Goal: Navigation & Orientation: Find specific page/section

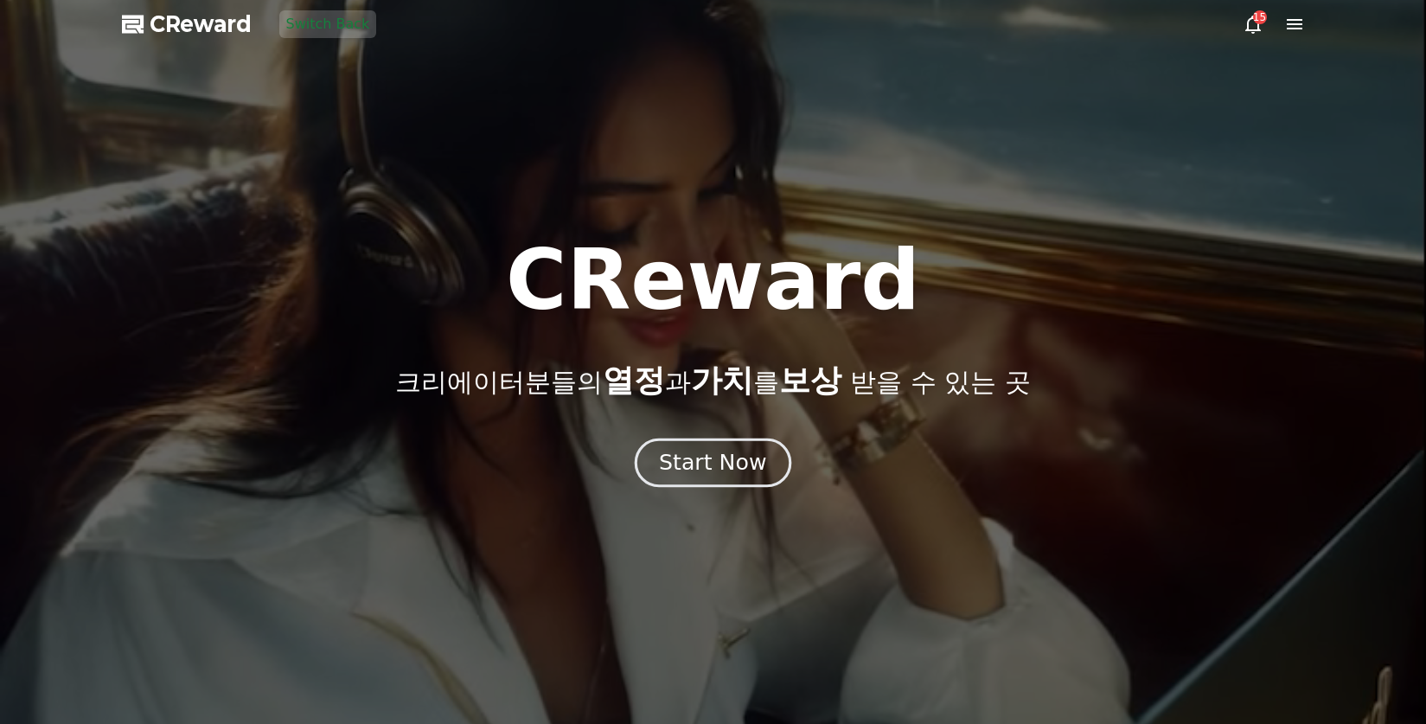
click at [705, 466] on div "Start Now" at bounding box center [712, 462] width 107 height 29
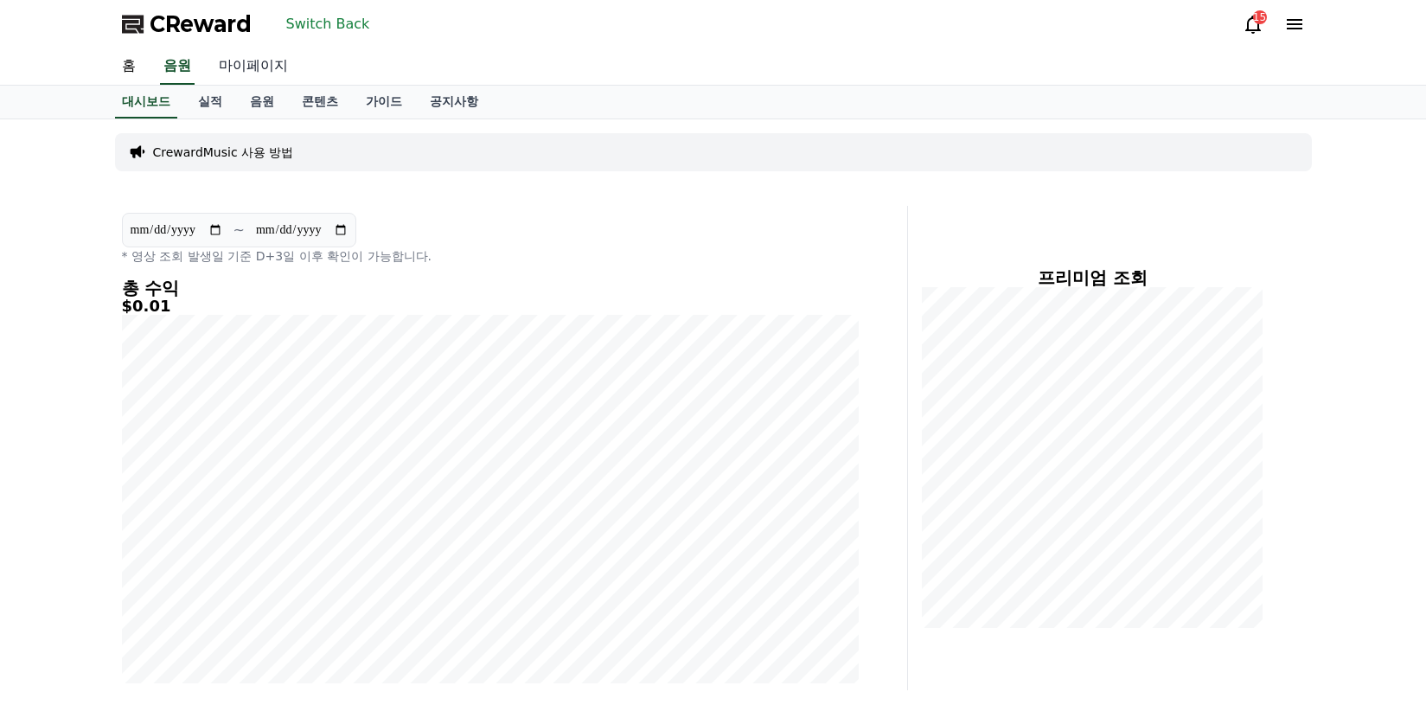
click at [249, 69] on link "마이페이지" at bounding box center [253, 66] width 97 height 36
select select "**********"
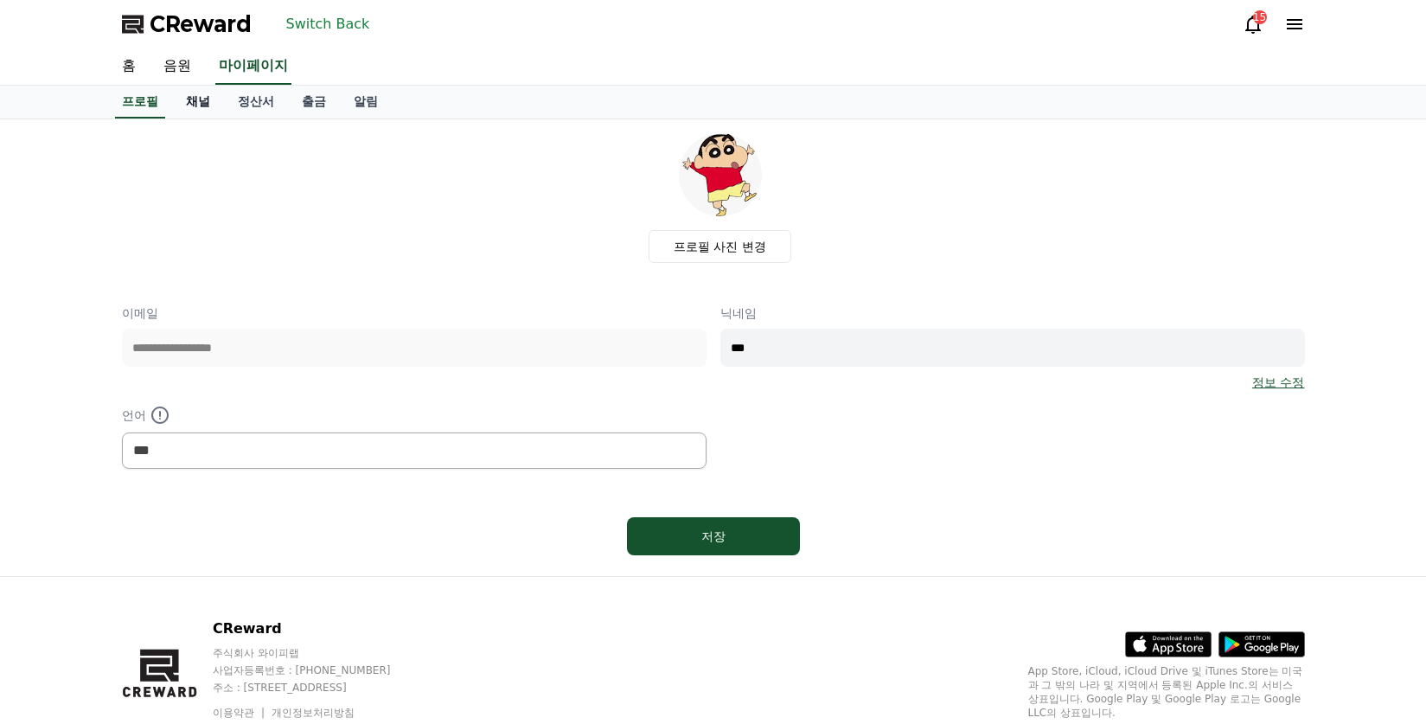
click at [203, 101] on link "채널" at bounding box center [198, 102] width 52 height 33
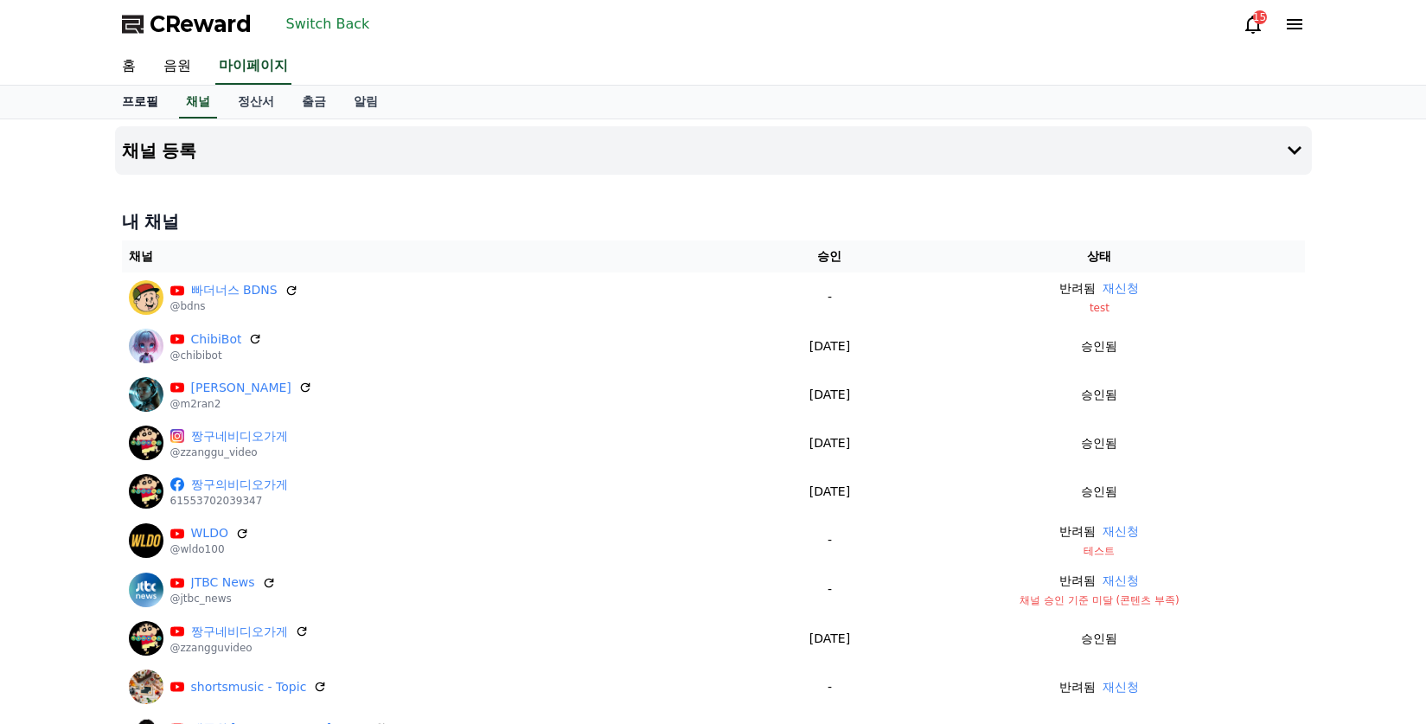
click at [133, 96] on link "프로필" at bounding box center [140, 102] width 64 height 33
select select "**********"
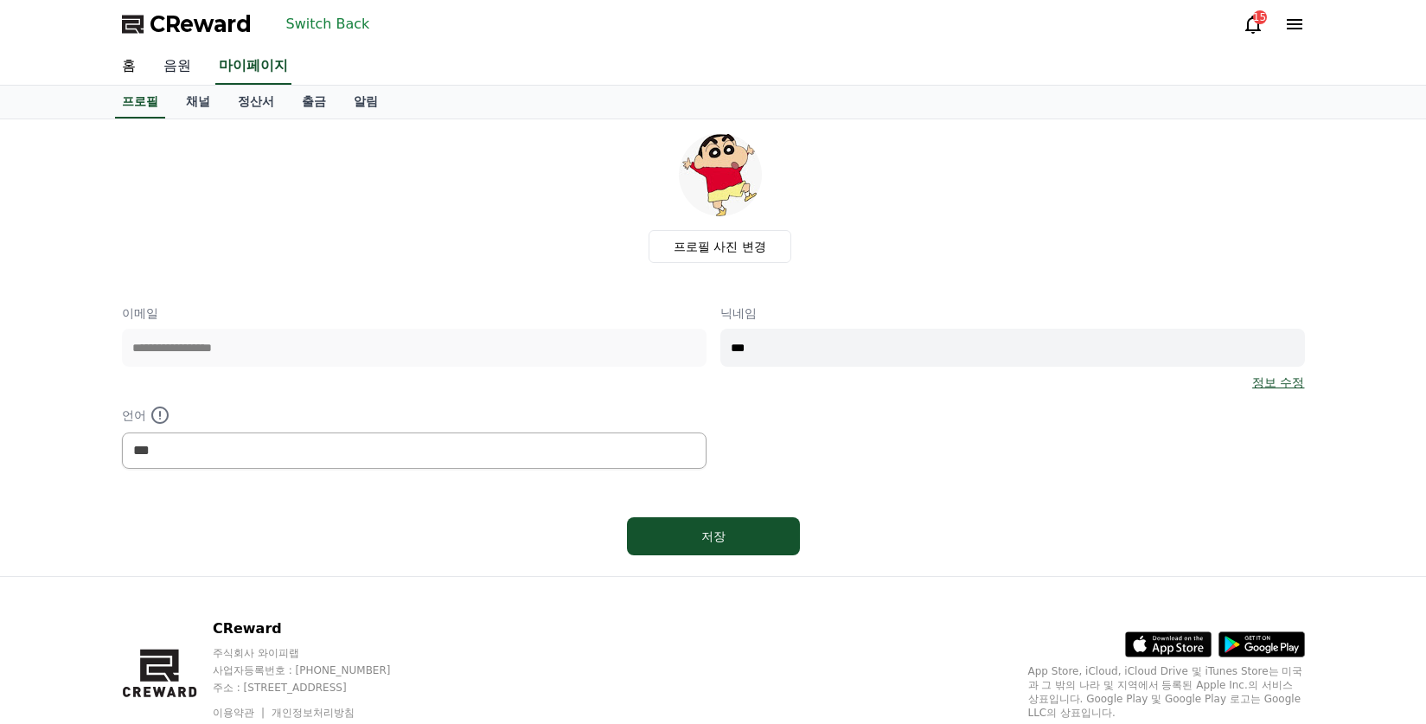
click at [169, 65] on link "음원" at bounding box center [177, 66] width 55 height 36
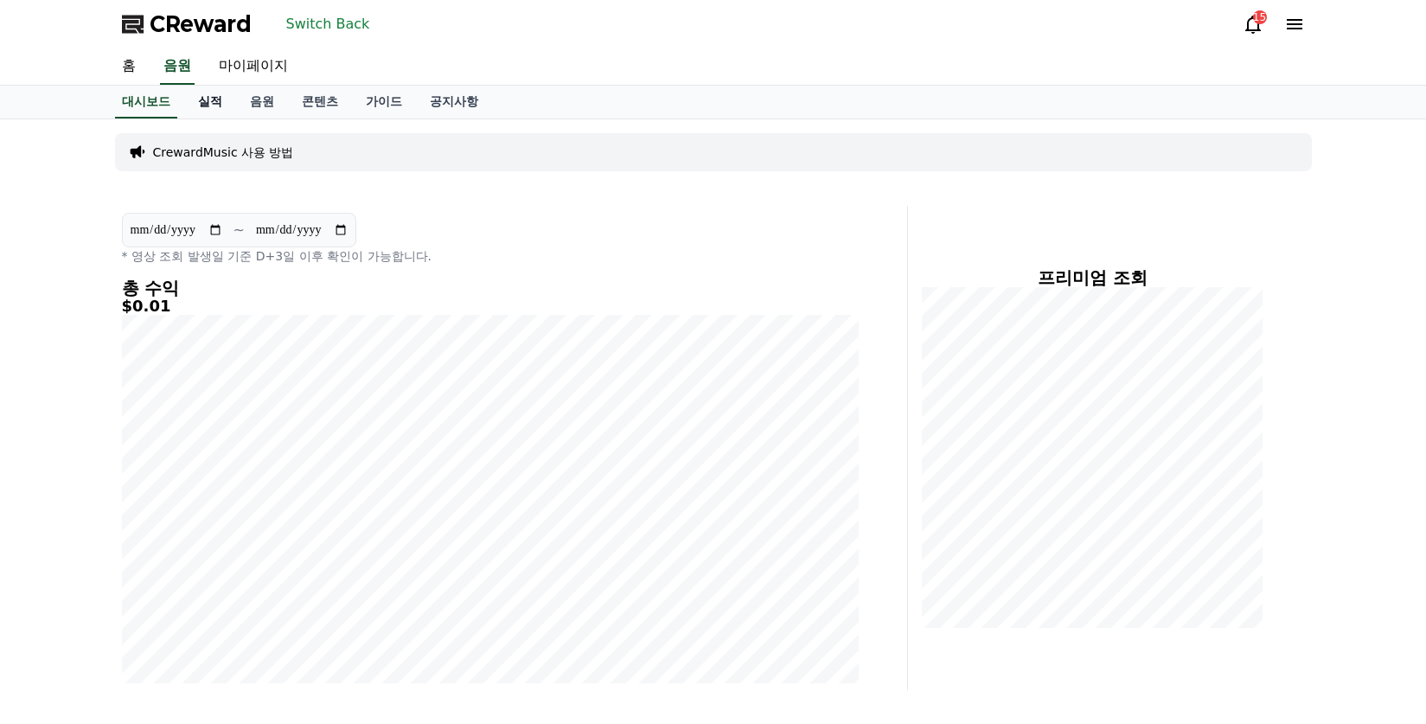
click at [223, 104] on link "실적" at bounding box center [210, 102] width 52 height 33
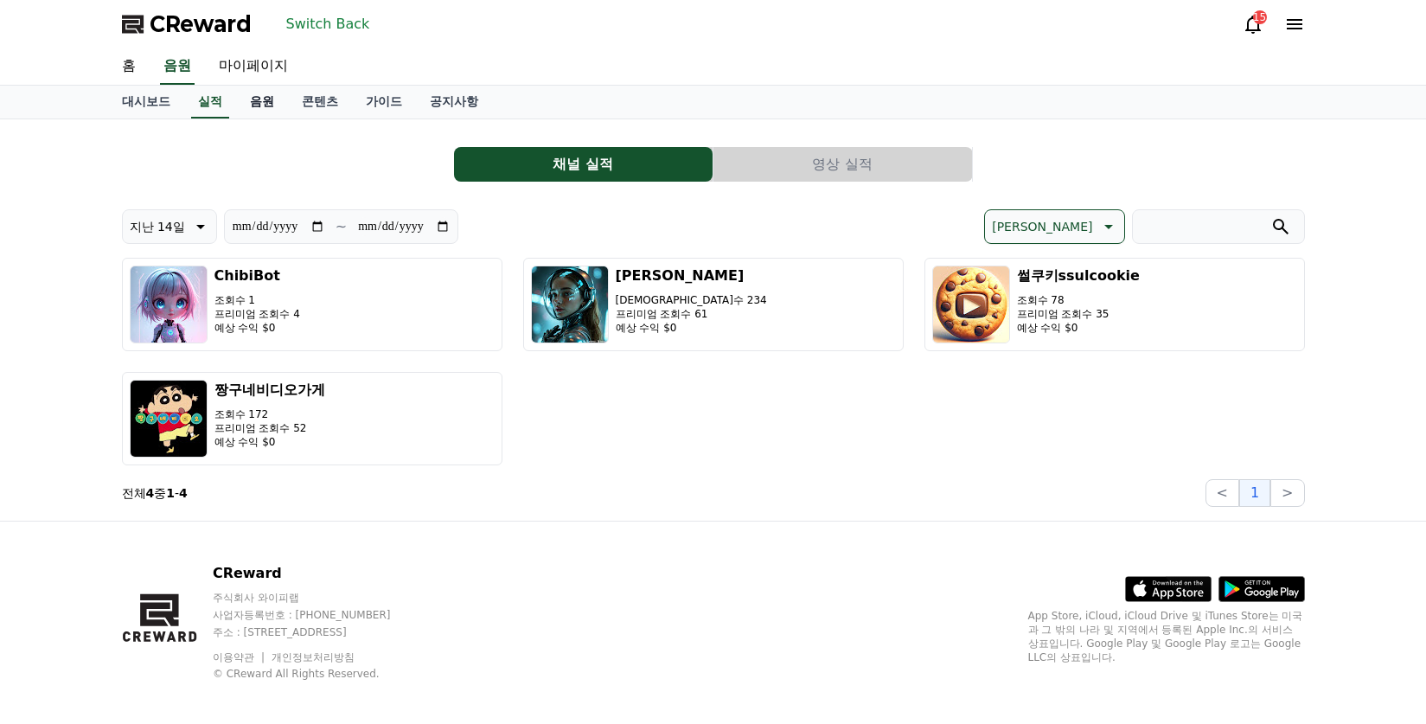
click at [270, 104] on link "음원" at bounding box center [262, 102] width 52 height 33
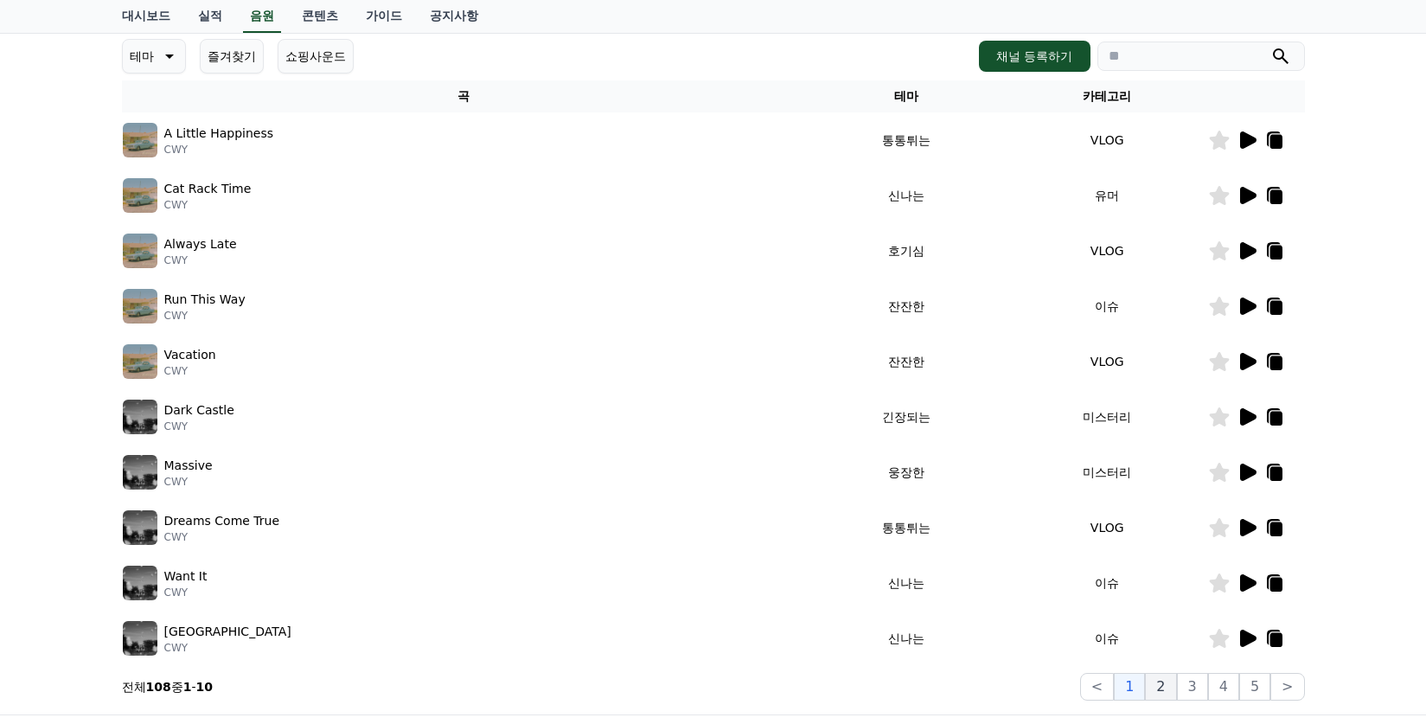
scroll to position [447, 0]
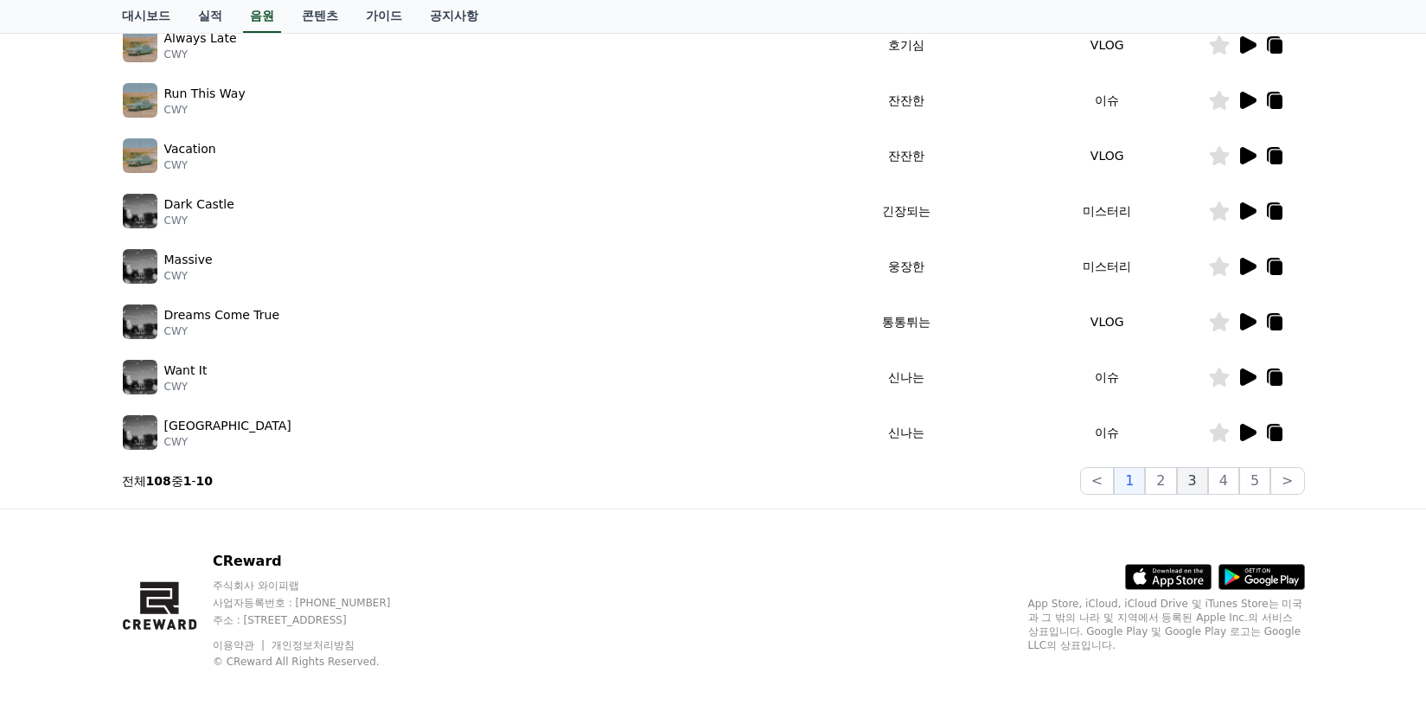
click at [1189, 481] on button "3" at bounding box center [1192, 481] width 31 height 28
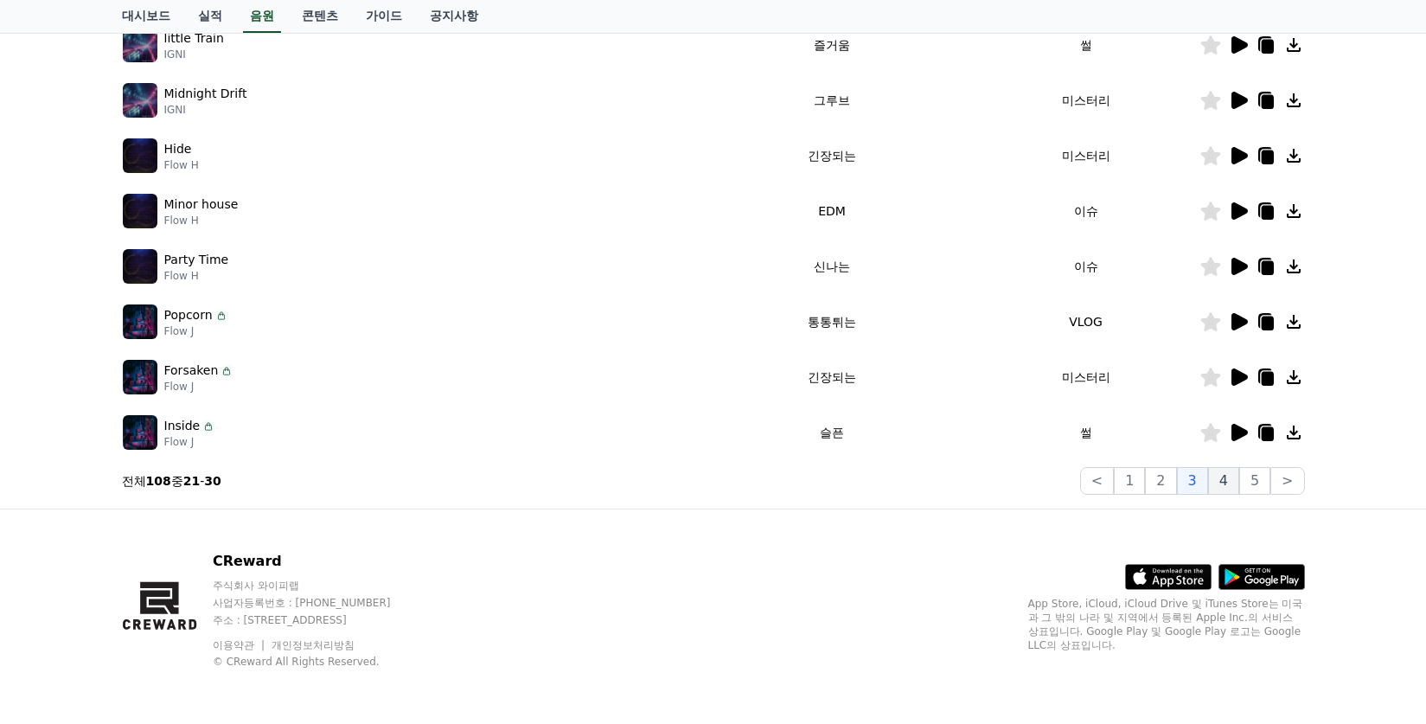
click at [1225, 484] on button "4" at bounding box center [1223, 481] width 31 height 28
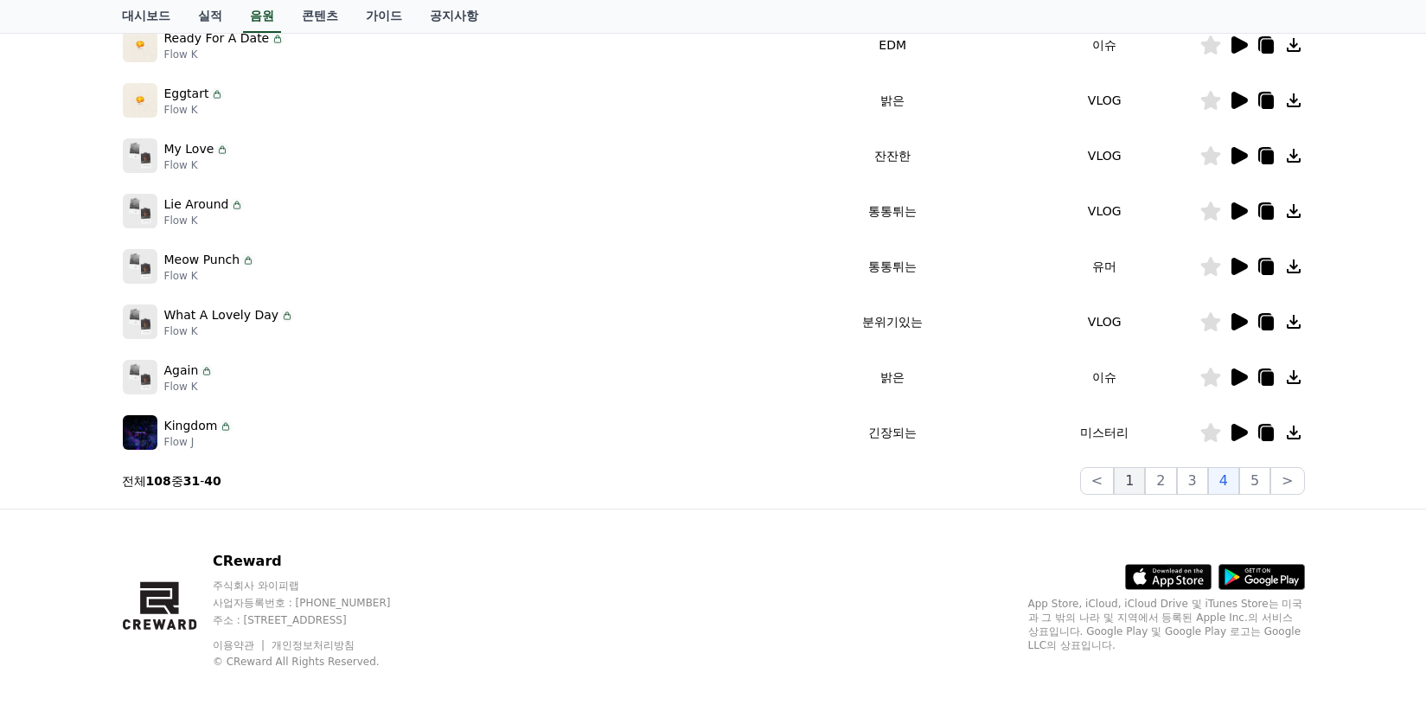
click at [1131, 479] on button "1" at bounding box center [1129, 481] width 31 height 28
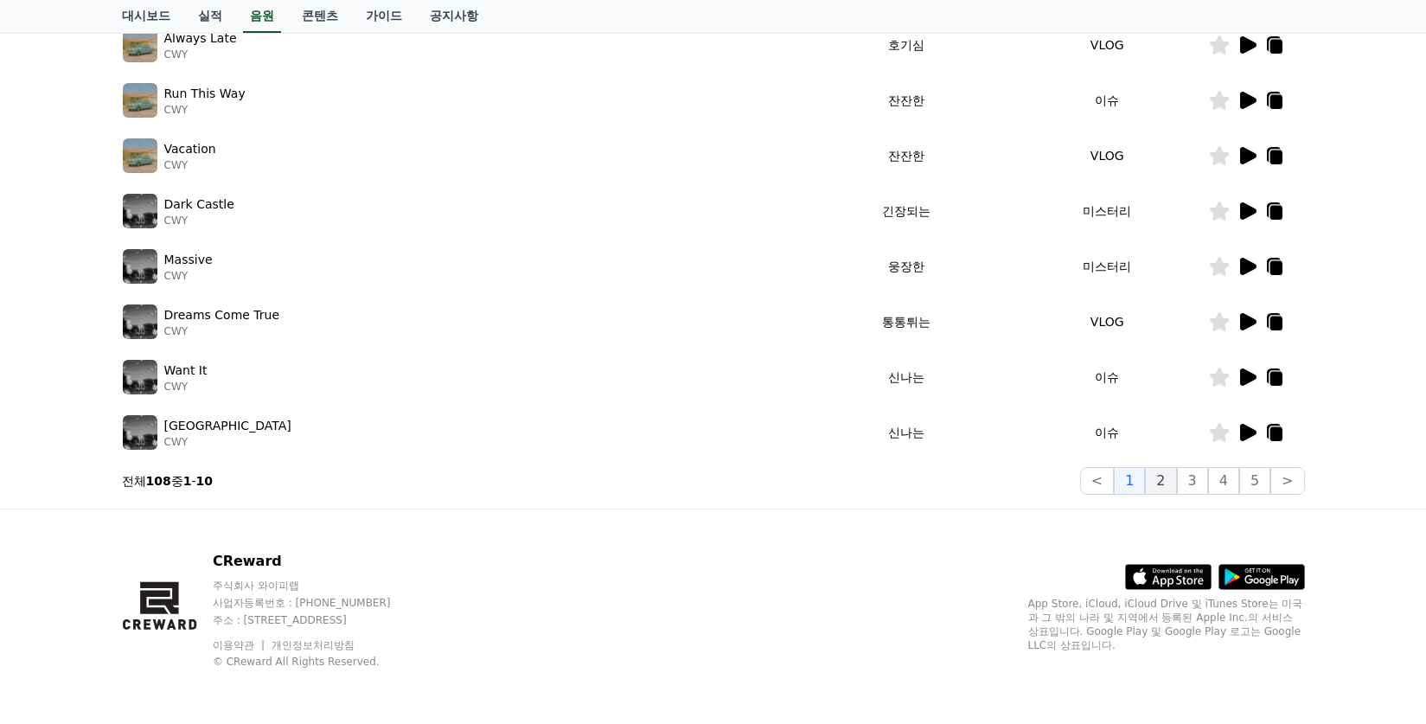
click at [1159, 479] on button "2" at bounding box center [1160, 481] width 31 height 28
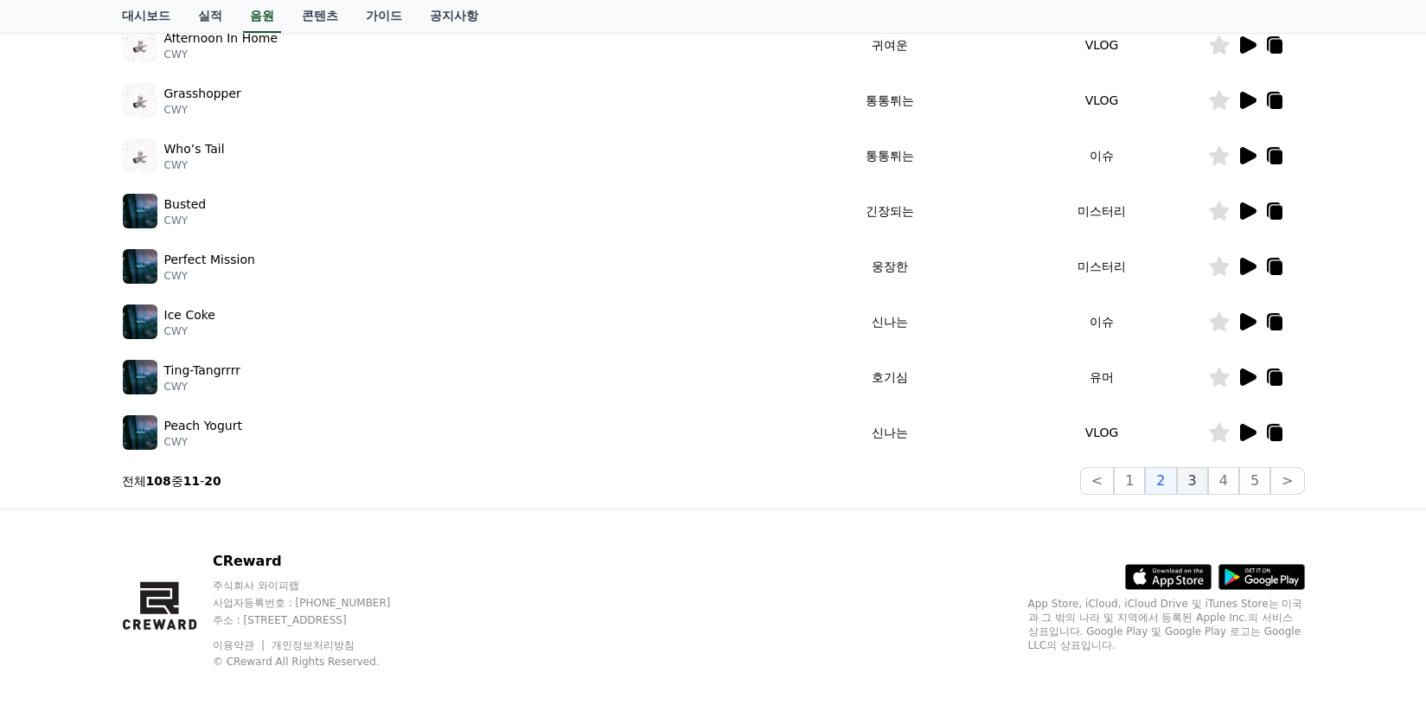
click at [1191, 482] on button "3" at bounding box center [1192, 481] width 31 height 28
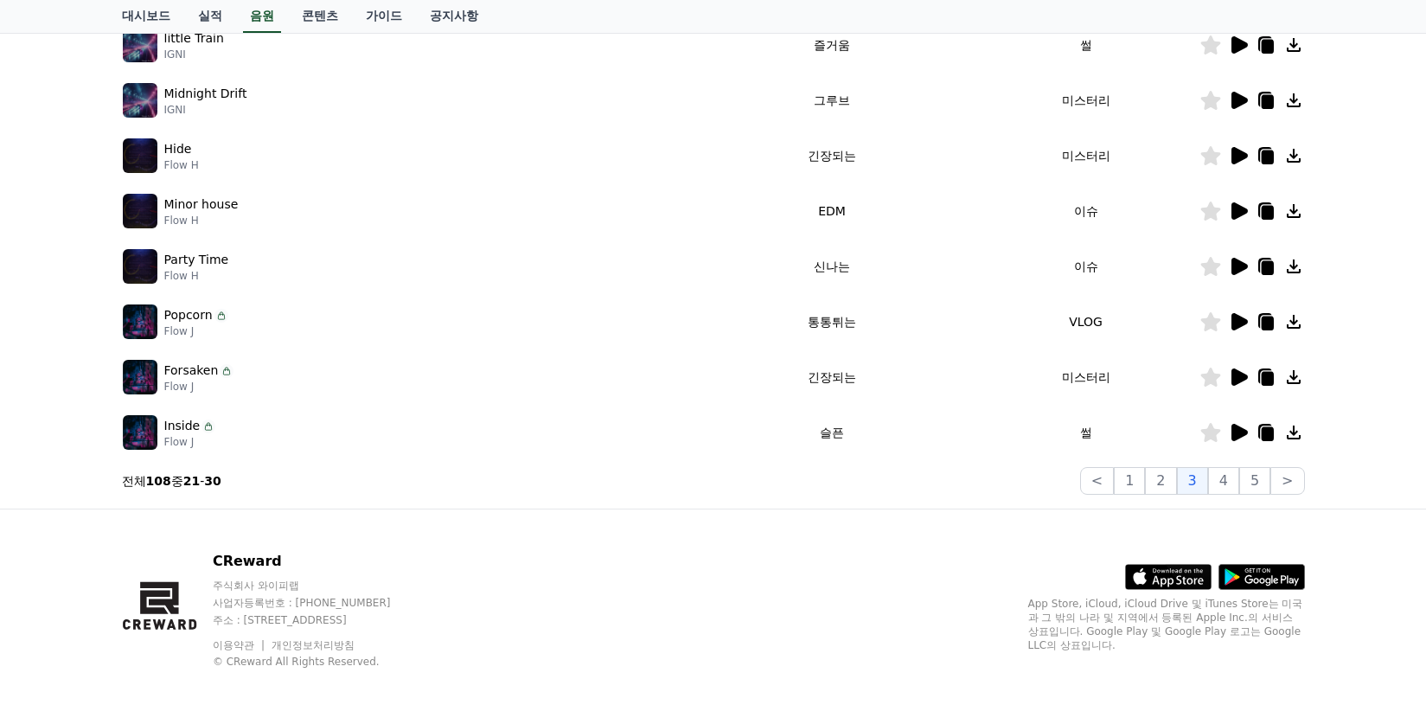
drag, startPoint x: 906, startPoint y: 549, endPoint x: 1057, endPoint y: 518, distance: 153.6
click at [908, 549] on div "CReward 주식회사 와이피랩 사업자등록번호 : [PHONE_NUMBER] 주소 : [STREET_ADDRESS] 이용약관 개인정보처리방침 …" at bounding box center [713, 616] width 1210 height 214
click at [1132, 483] on button "1" at bounding box center [1129, 481] width 31 height 28
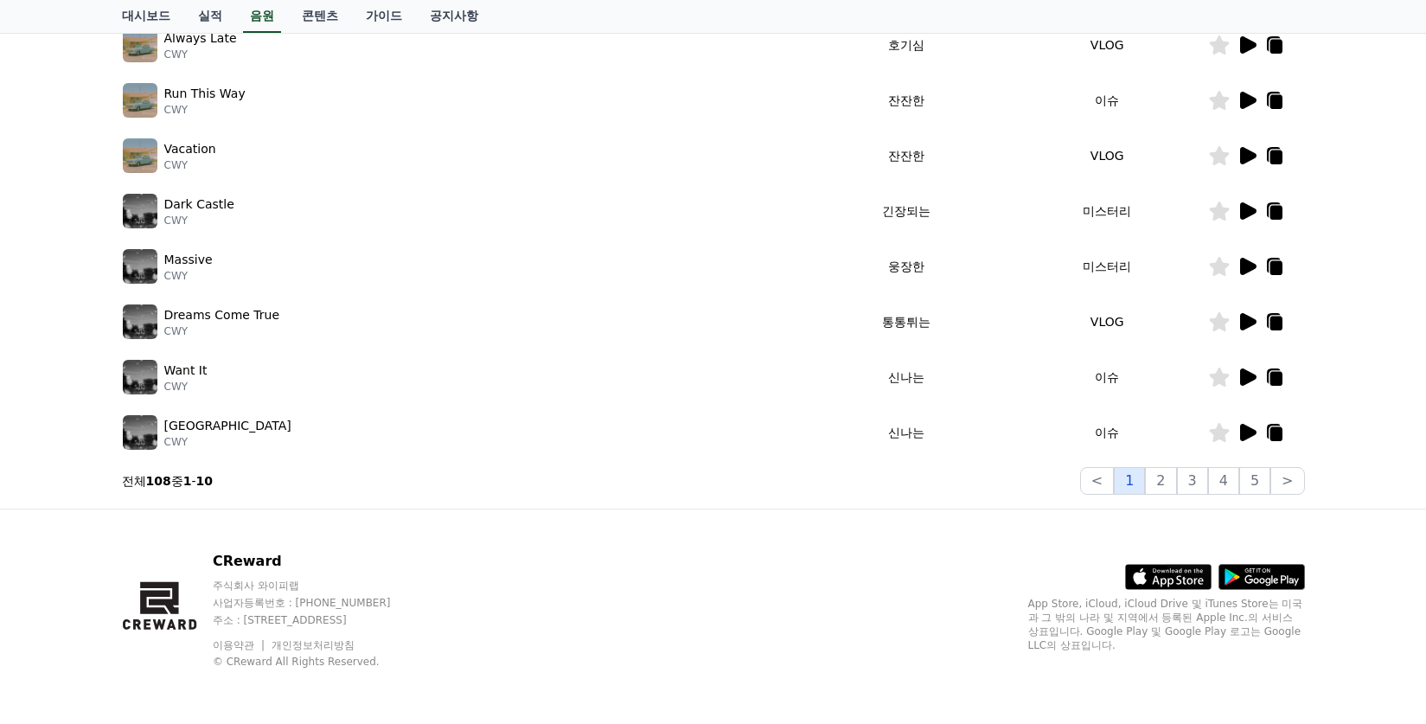
click at [1145, 482] on button "1" at bounding box center [1129, 481] width 31 height 28
click at [1161, 481] on button "2" at bounding box center [1160, 481] width 31 height 28
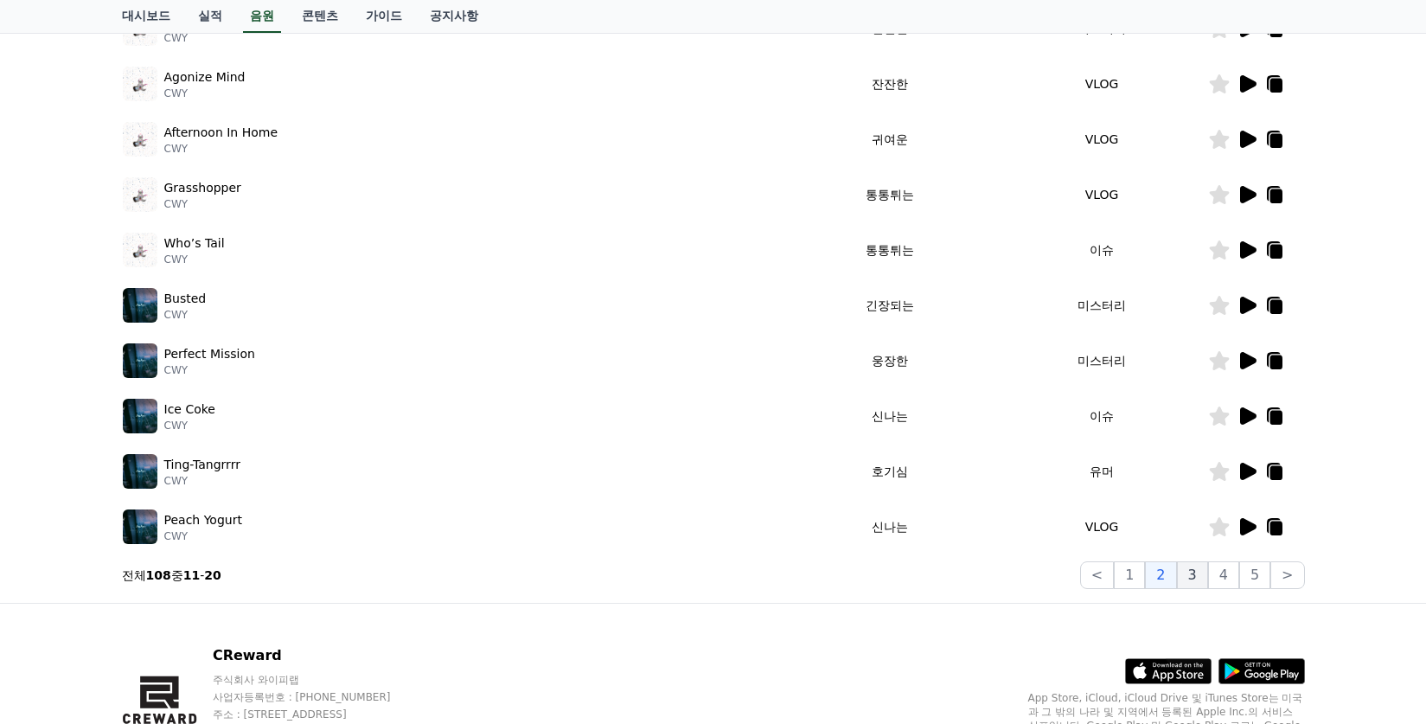
scroll to position [361, 0]
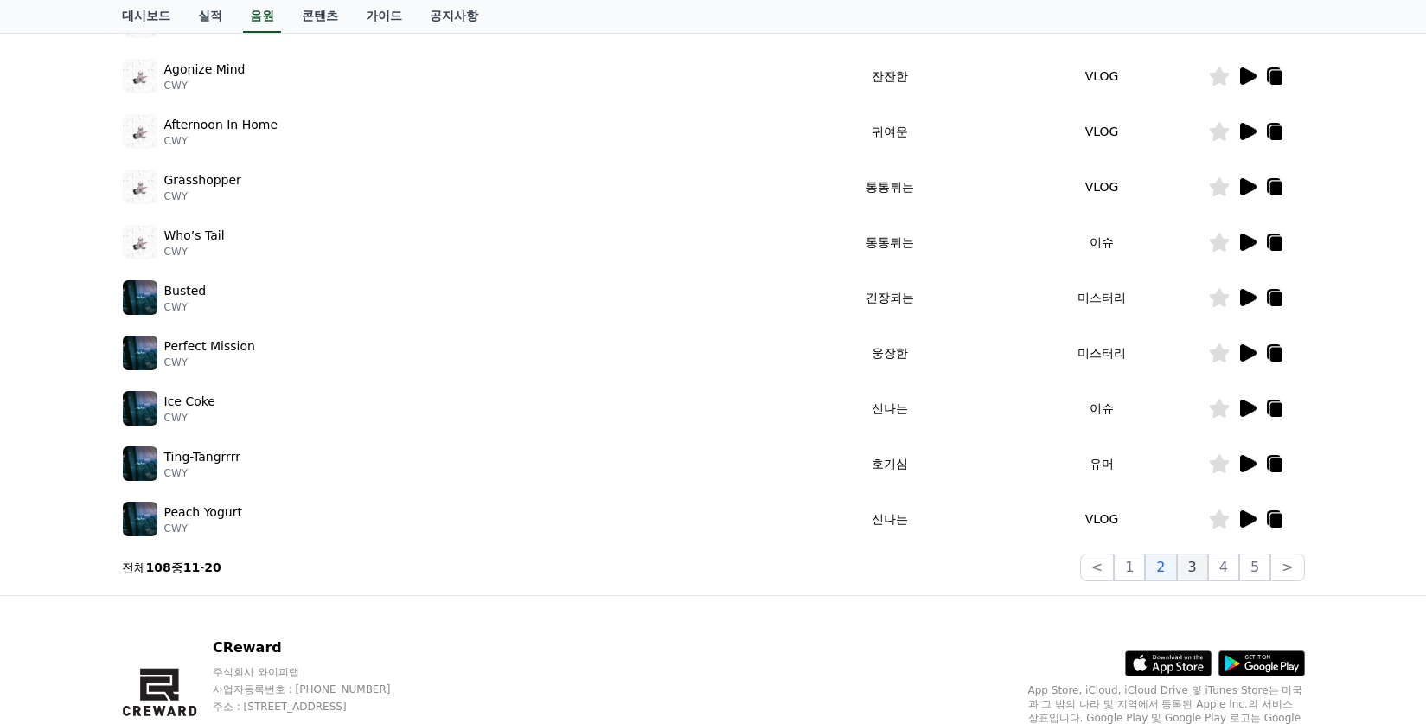
click at [1194, 570] on button "3" at bounding box center [1192, 567] width 31 height 28
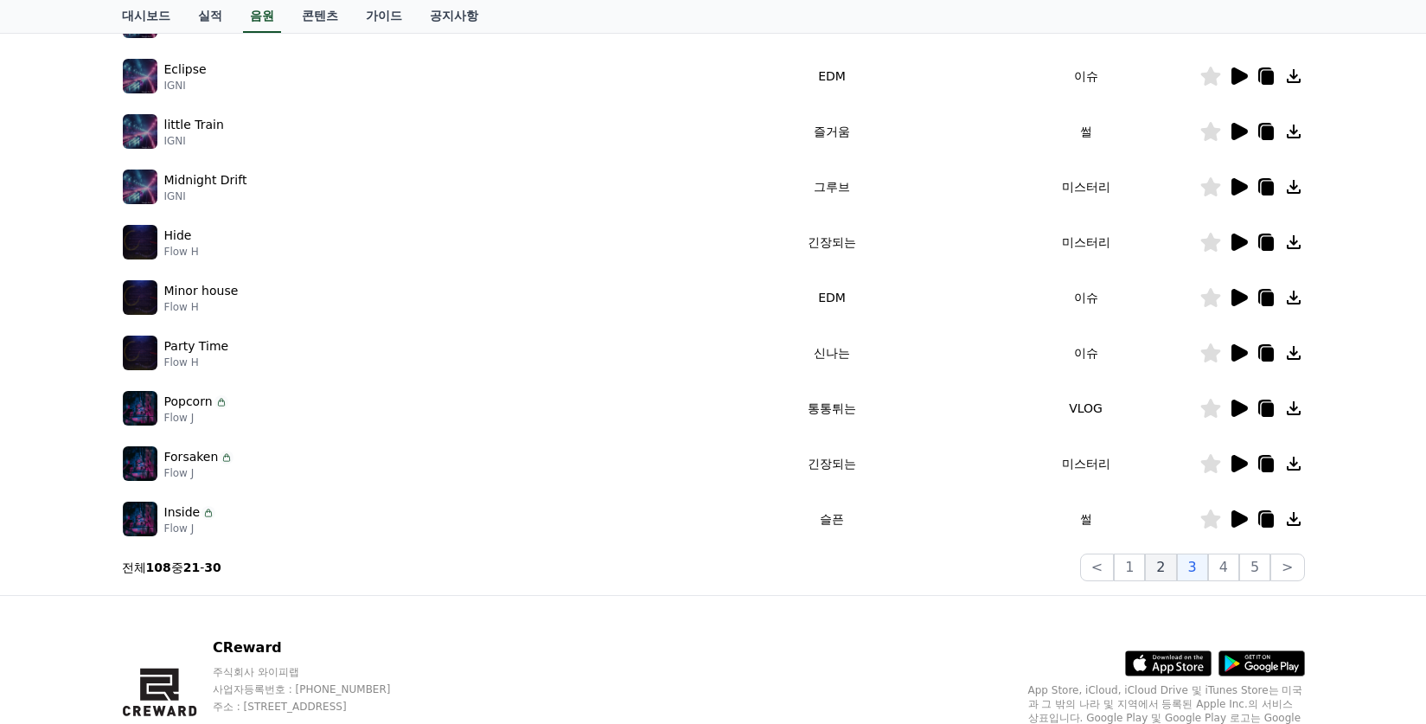
click at [1176, 578] on button "2" at bounding box center [1160, 567] width 31 height 28
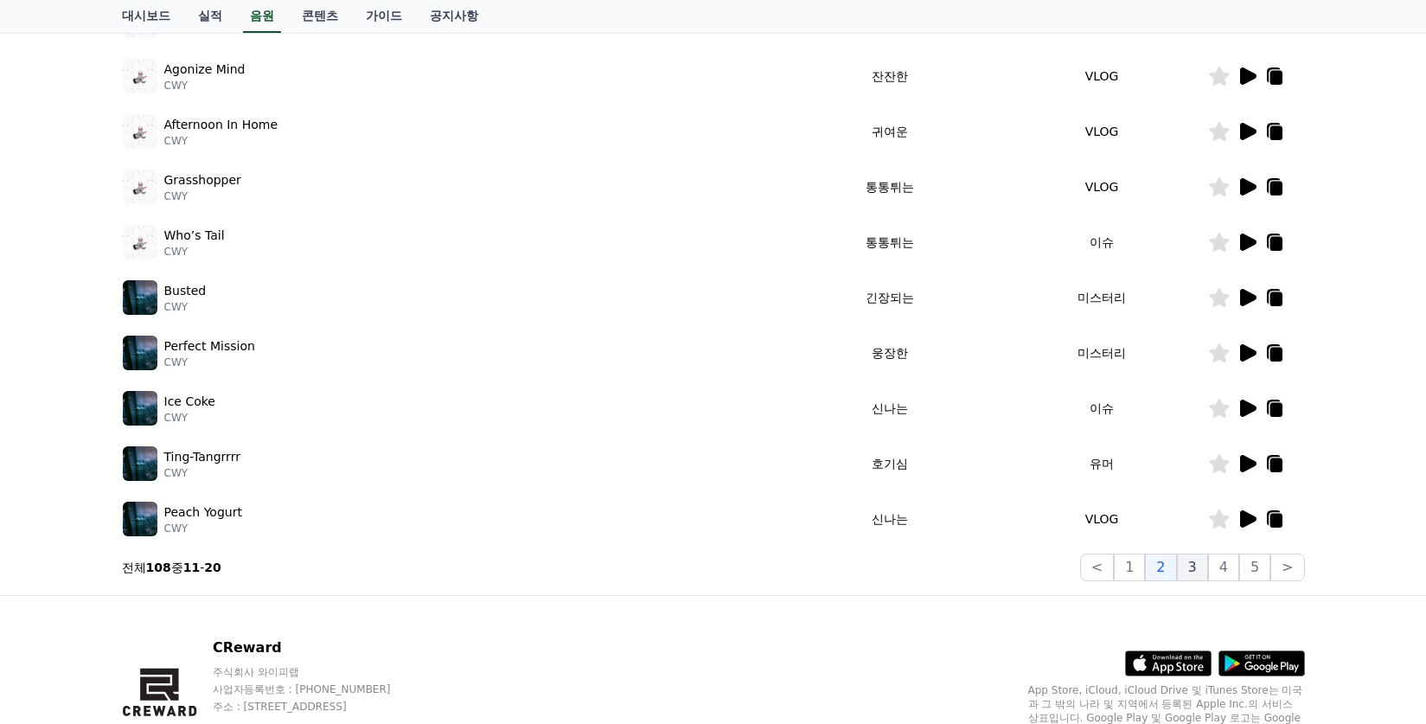
click at [1198, 574] on button "3" at bounding box center [1192, 567] width 31 height 28
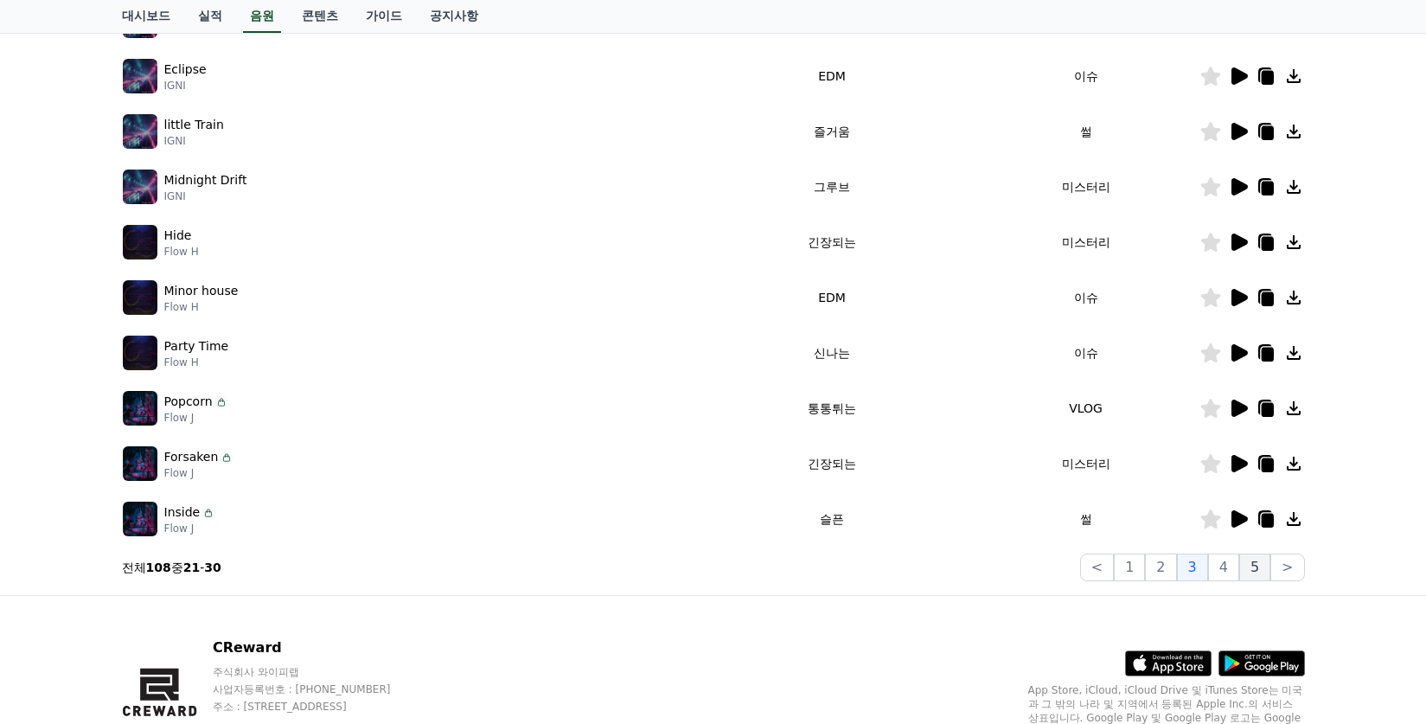
drag, startPoint x: 1220, startPoint y: 572, endPoint x: 1248, endPoint y: 571, distance: 27.7
click at [1222, 572] on button "4" at bounding box center [1223, 567] width 31 height 28
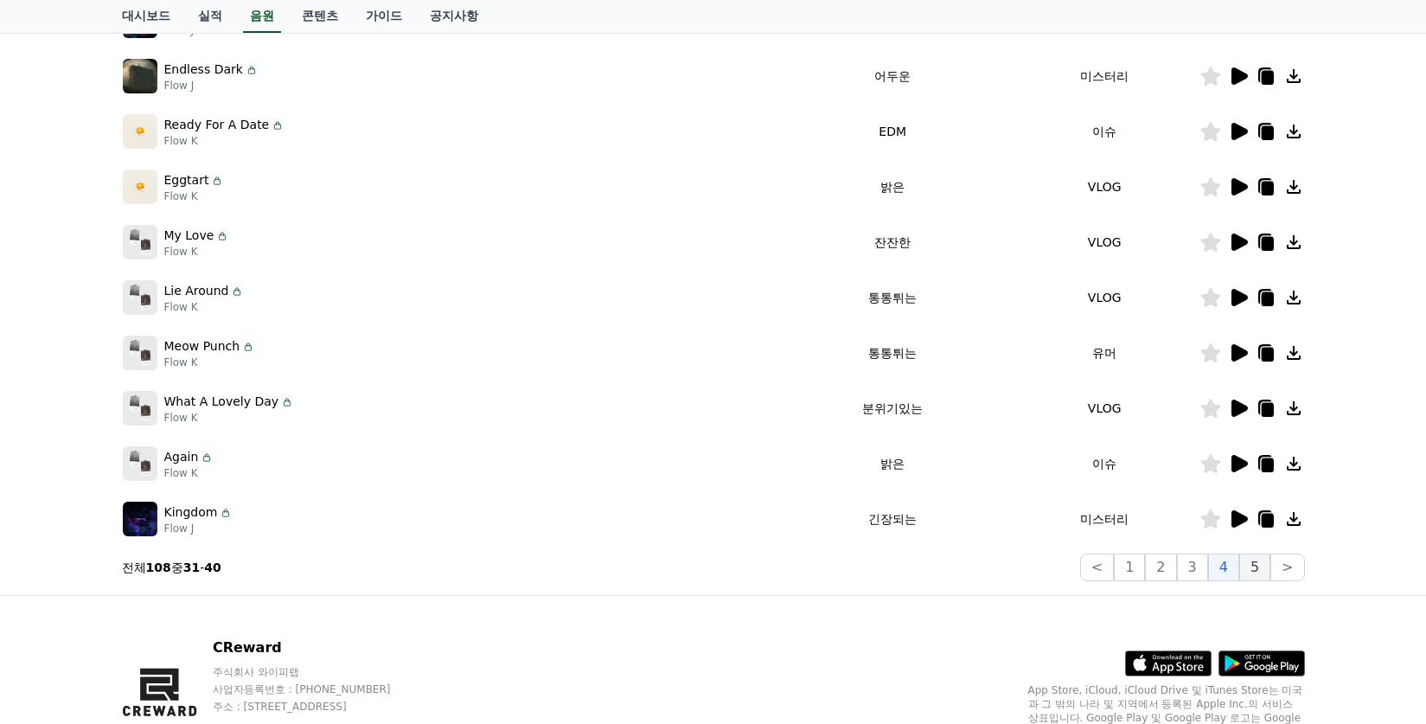
click at [1249, 571] on button "5" at bounding box center [1254, 567] width 31 height 28
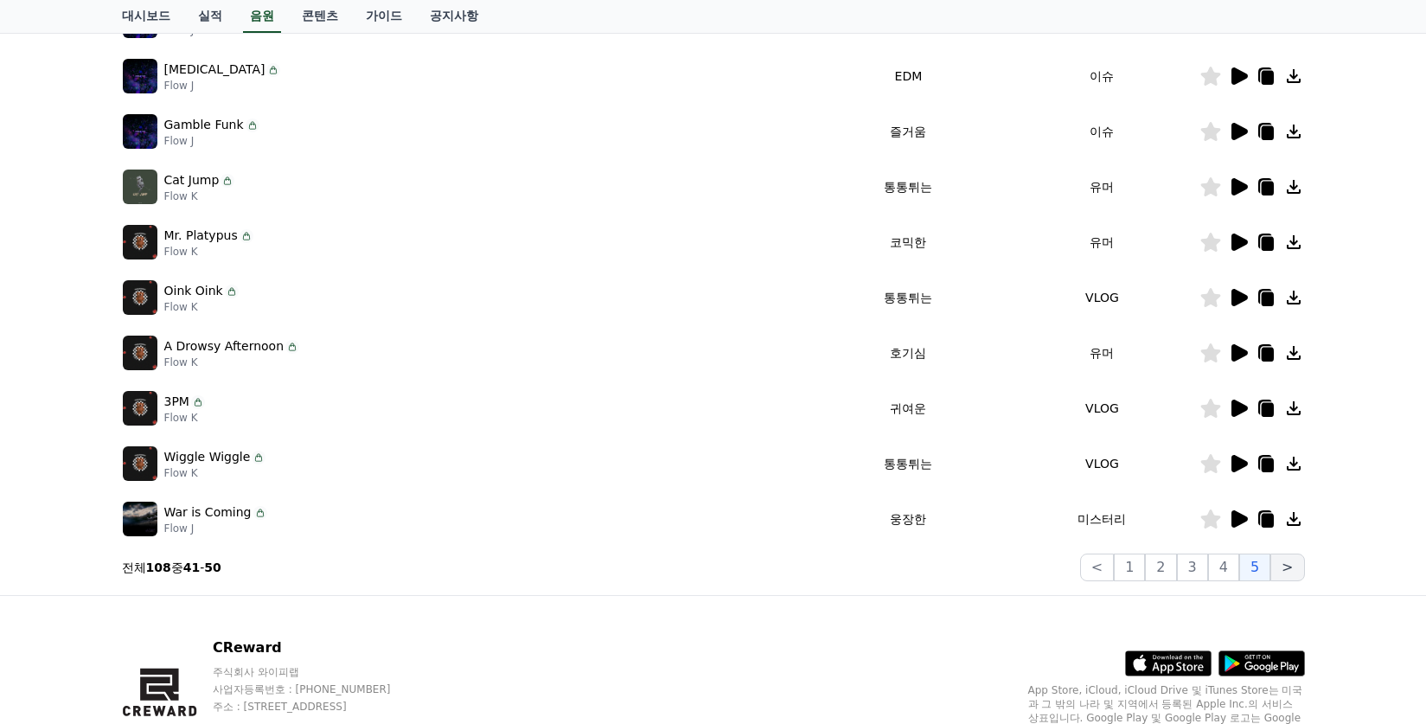
click at [1287, 568] on button ">" at bounding box center [1287, 567] width 34 height 28
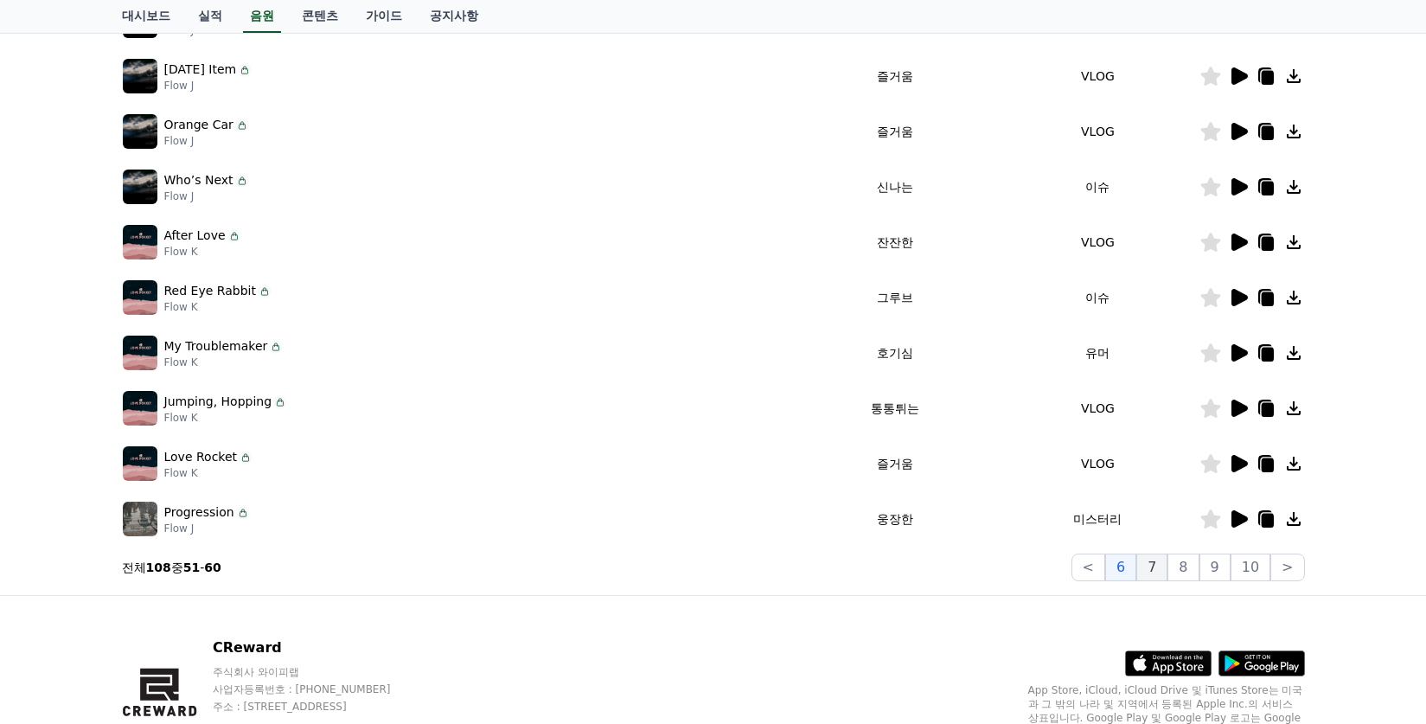
click at [1166, 571] on button "7" at bounding box center [1151, 567] width 31 height 28
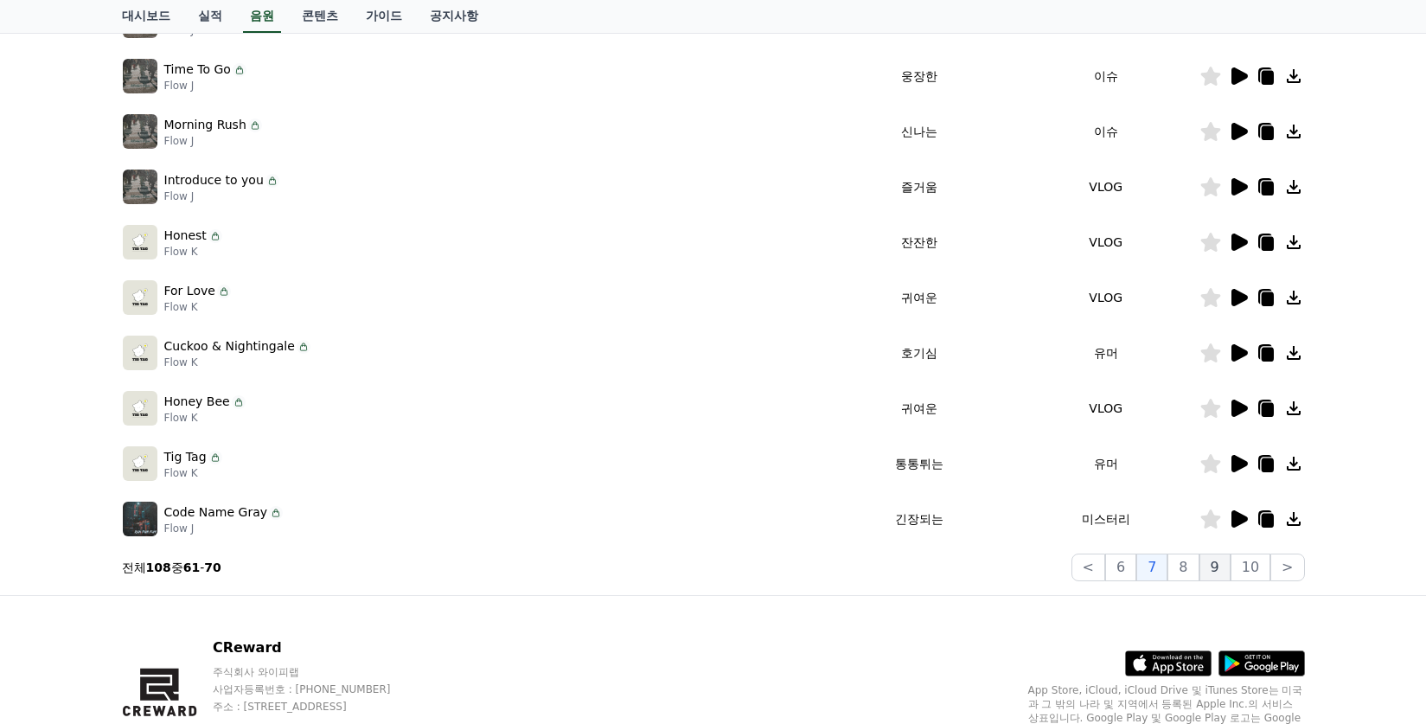
drag, startPoint x: 1191, startPoint y: 573, endPoint x: 1206, endPoint y: 572, distance: 14.7
click at [1192, 573] on button "8" at bounding box center [1182, 567] width 31 height 28
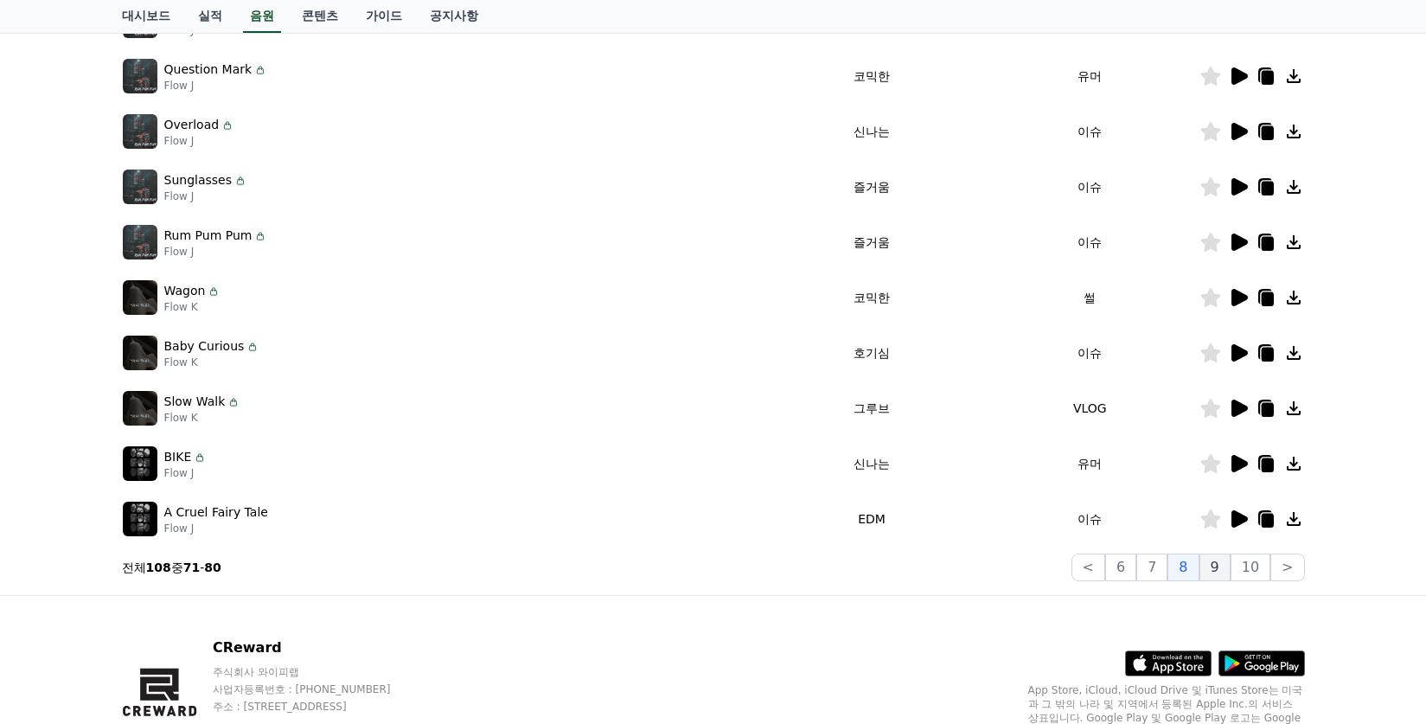
click at [1219, 569] on button "9" at bounding box center [1214, 567] width 31 height 28
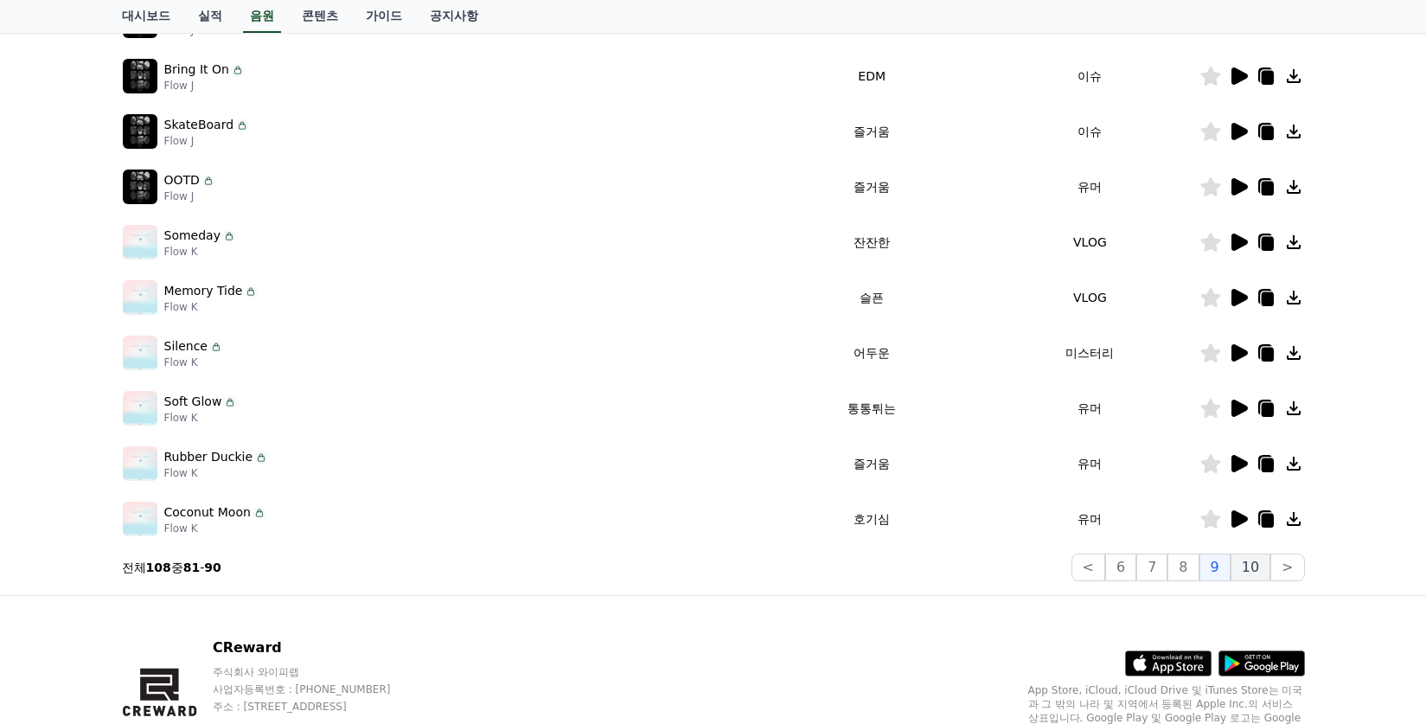
click at [1255, 568] on button "10" at bounding box center [1250, 567] width 40 height 28
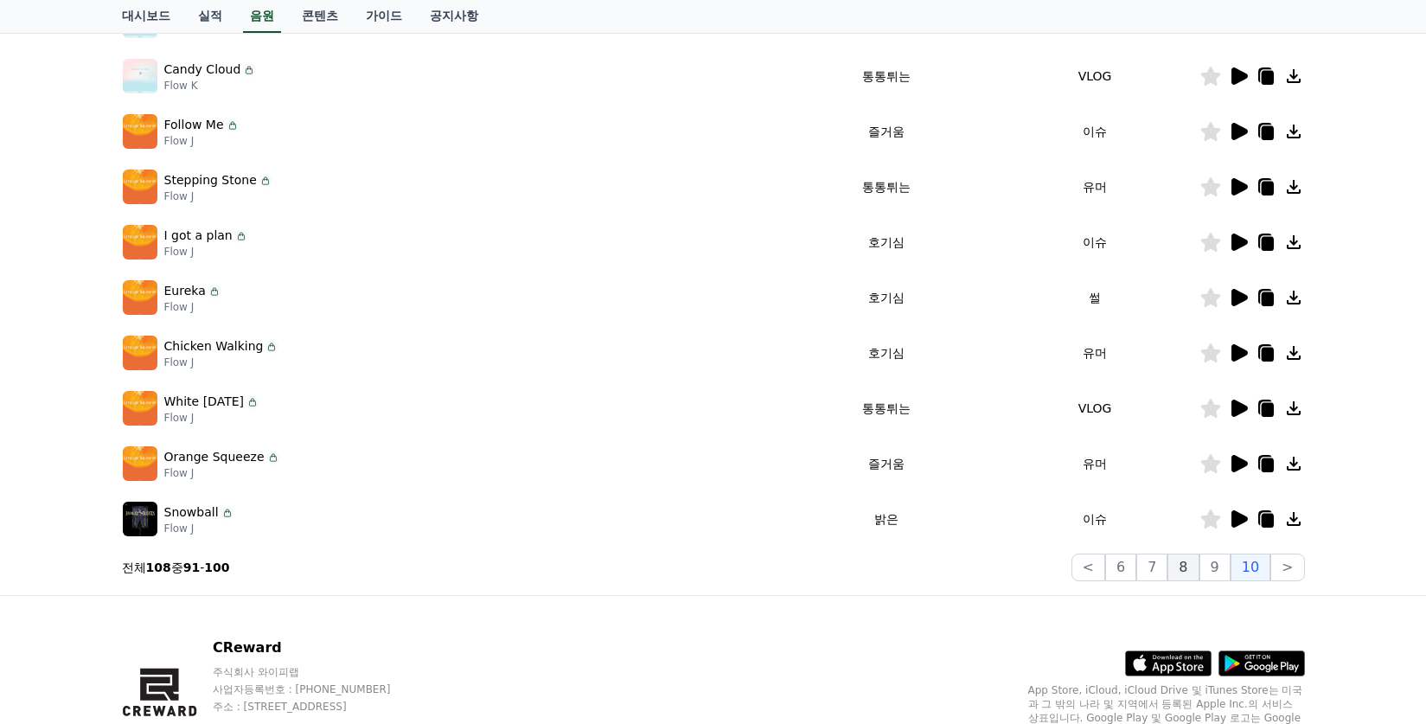
click at [1198, 561] on button "8" at bounding box center [1182, 567] width 31 height 28
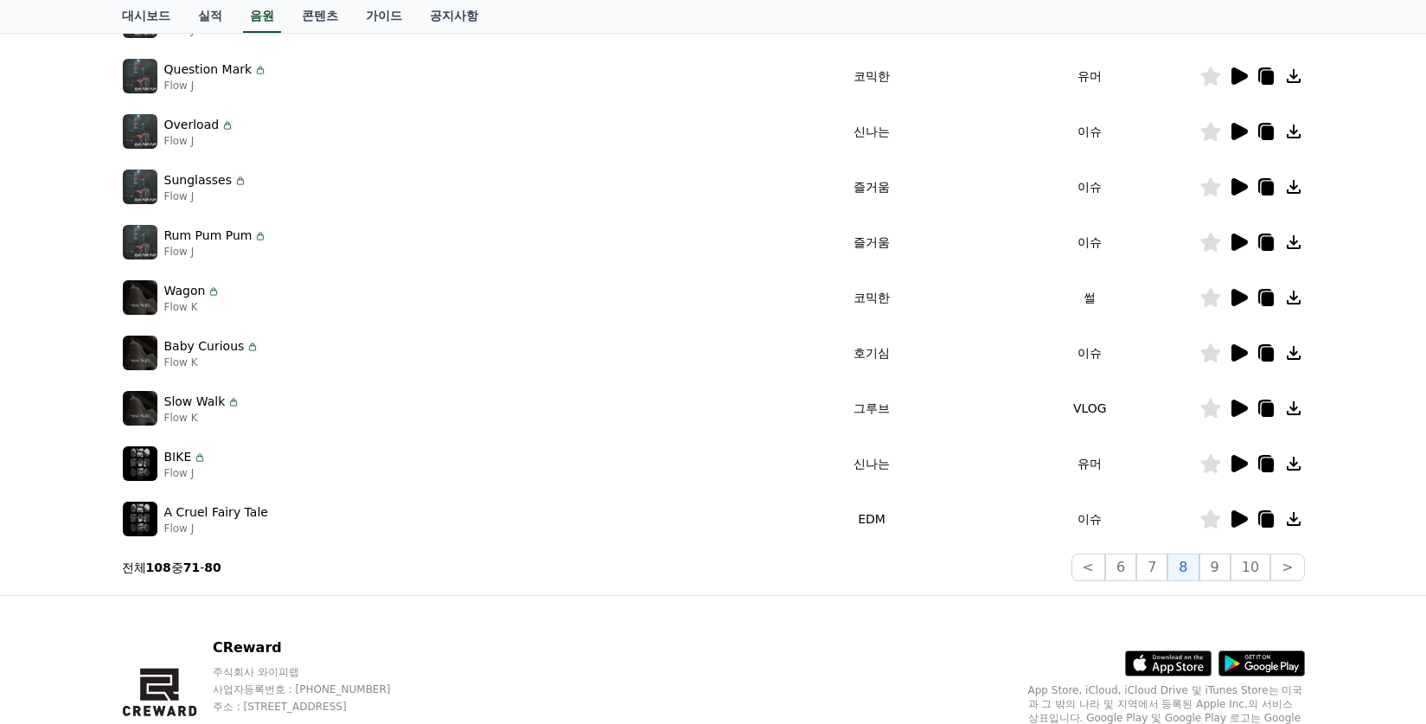
click at [1292, 459] on icon at bounding box center [1293, 463] width 21 height 21
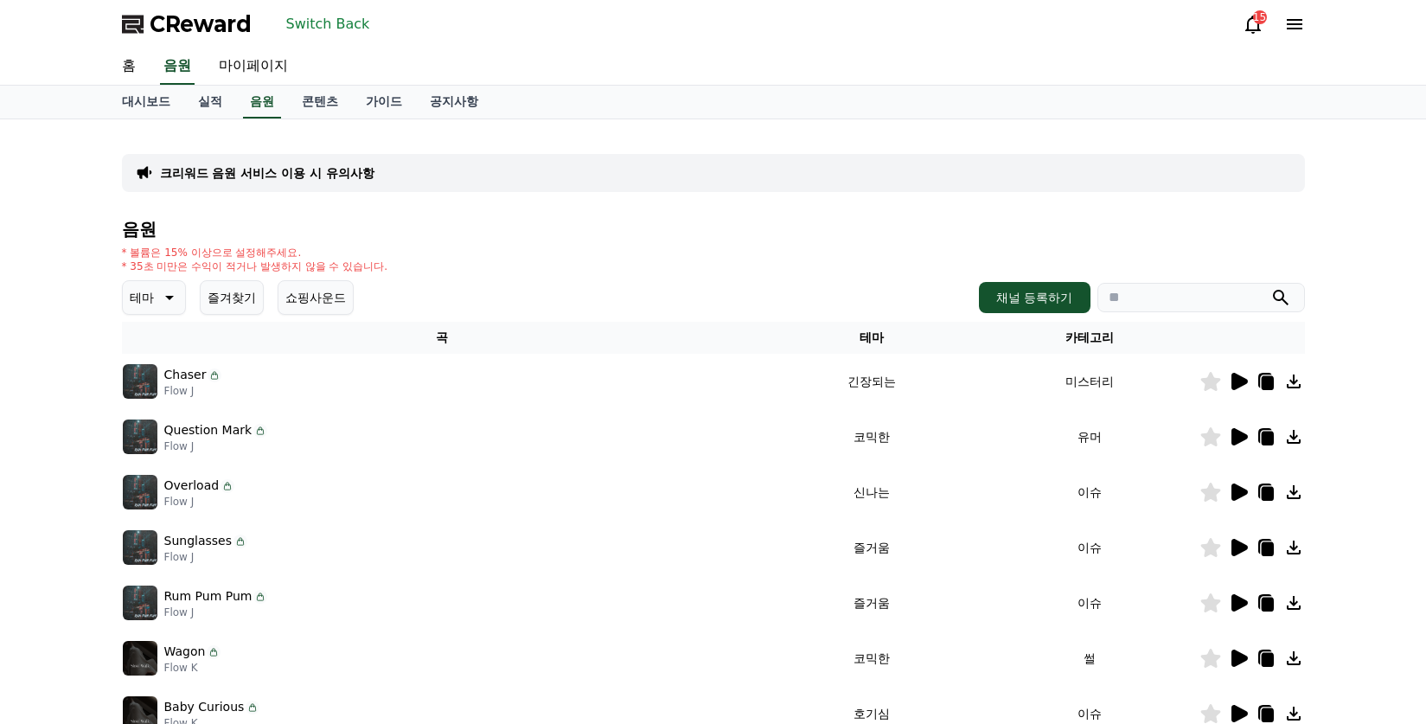
click at [320, 19] on button "Switch Back" at bounding box center [328, 24] width 98 height 28
